Goal: Task Accomplishment & Management: Complete application form

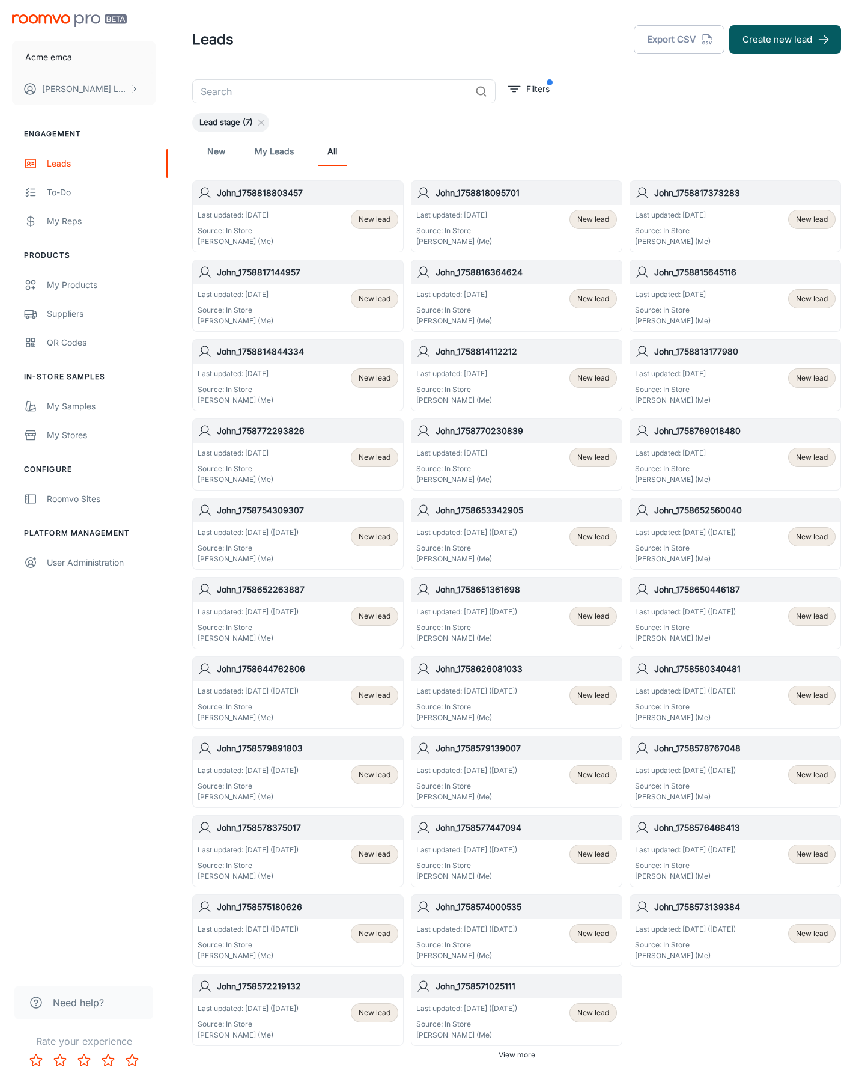
click at [785, 40] on button "Create new lead" at bounding box center [786, 39] width 112 height 29
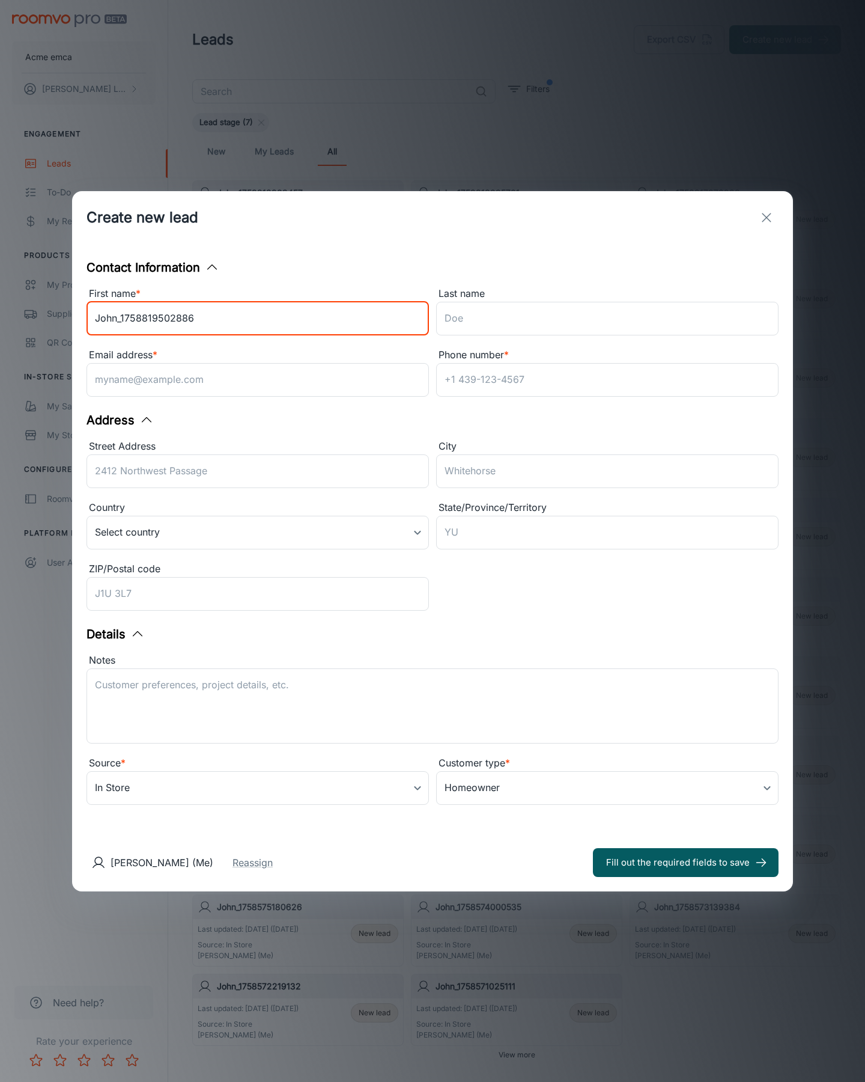
type input "John_1758819502886"
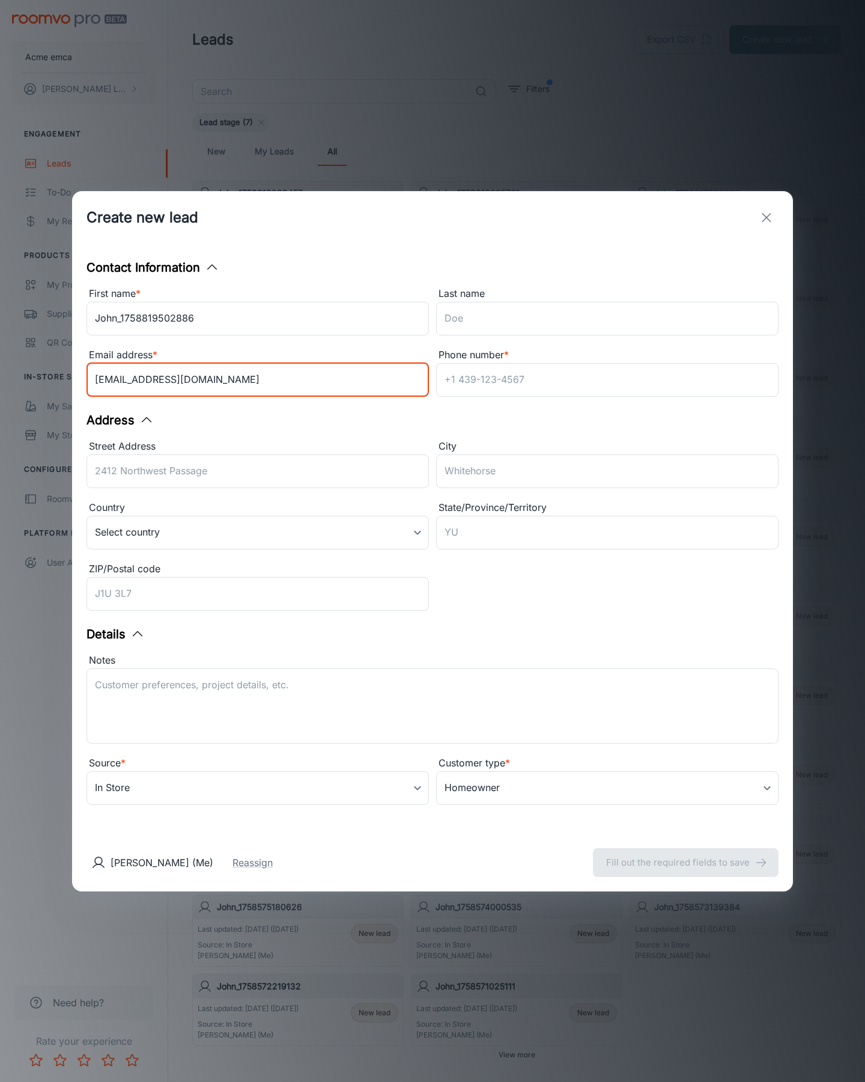
type input "[EMAIL_ADDRESS][DOMAIN_NAME]"
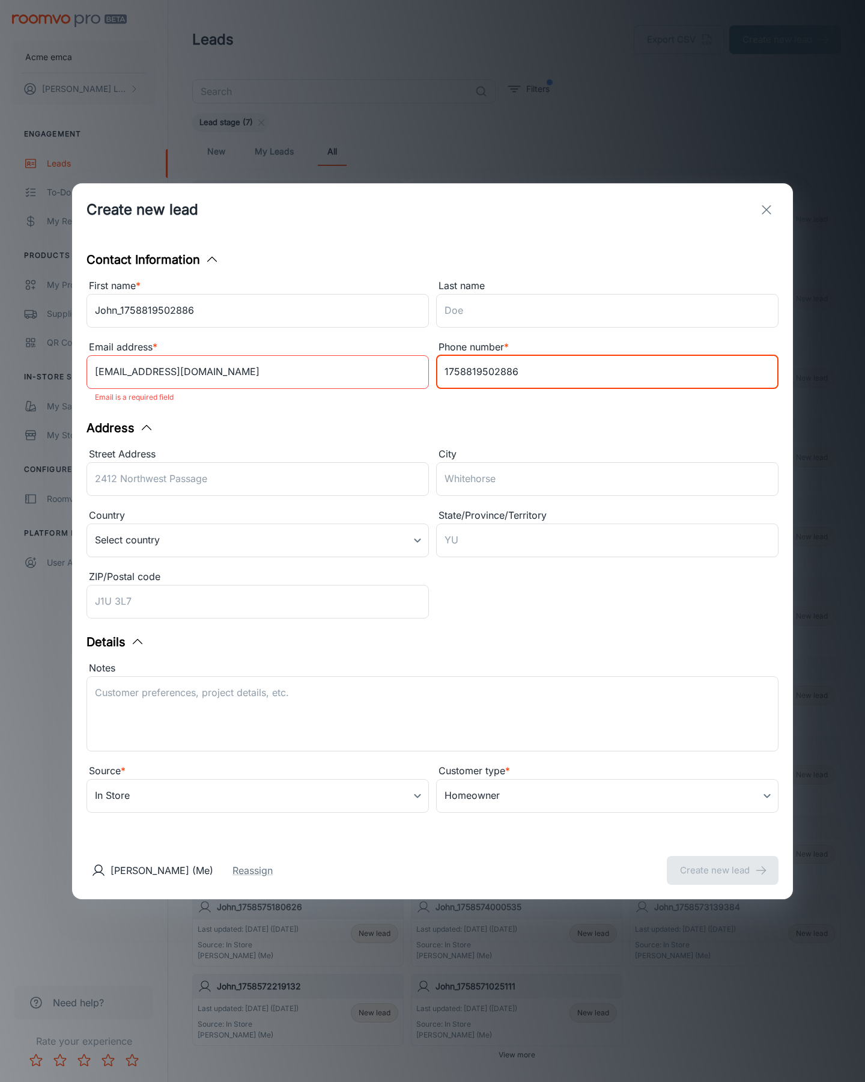
type input "1758819502886"
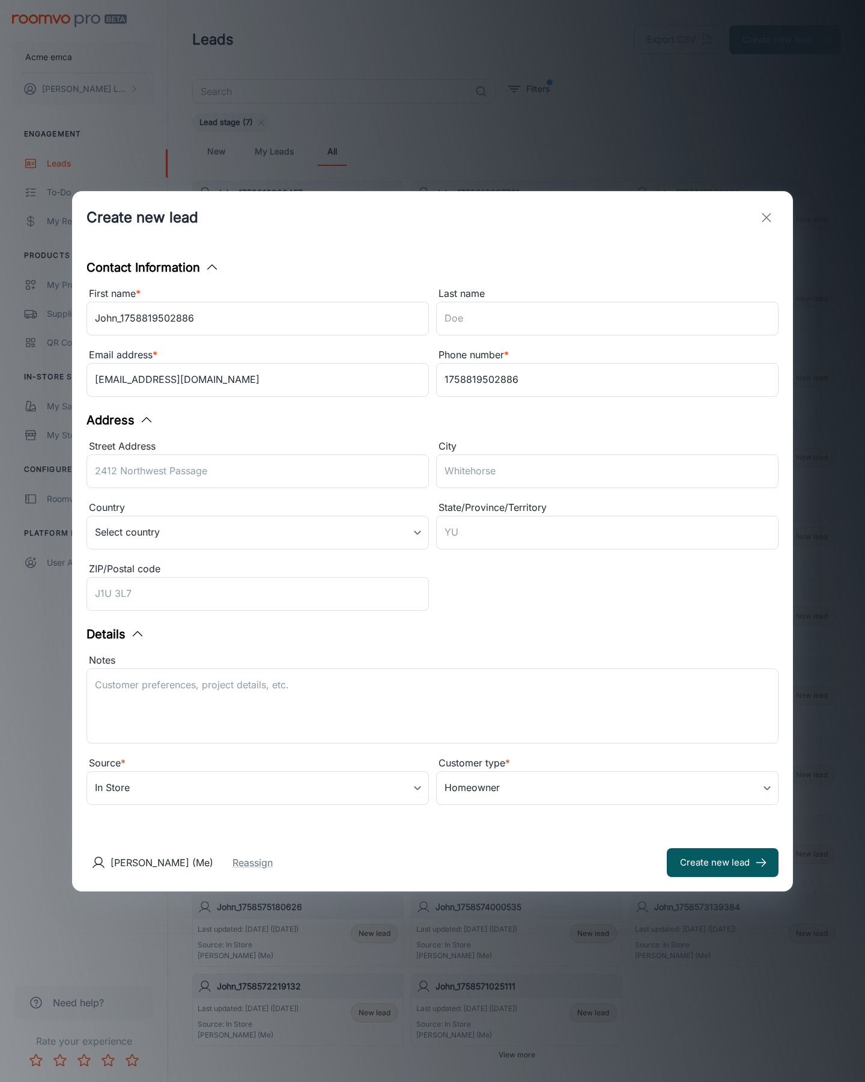
click at [723, 862] on button "Create new lead" at bounding box center [723, 862] width 112 height 29
